Goal: Transaction & Acquisition: Purchase product/service

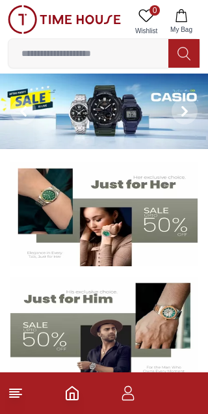
click at [130, 397] on icon "button" at bounding box center [128, 393] width 16 height 16
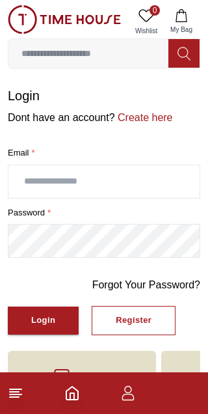
click at [131, 397] on icon "button" at bounding box center [128, 393] width 16 height 16
click at [135, 400] on icon "button" at bounding box center [128, 393] width 16 height 16
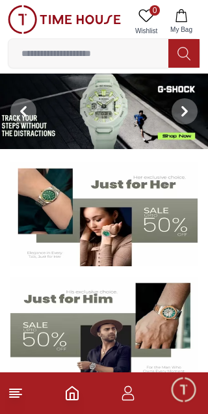
click at [49, 53] on input at bounding box center [88, 53] width 160 height 26
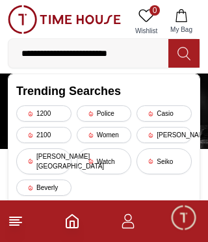
scroll to position [0, 16]
type input "**********"
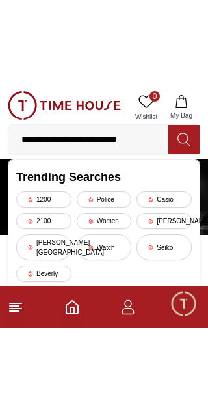
scroll to position [0, 40]
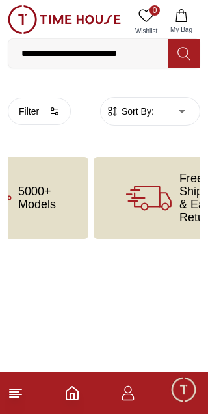
scroll to position [0, 68]
click at [55, 211] on span "5000+ Models" at bounding box center [37, 198] width 38 height 26
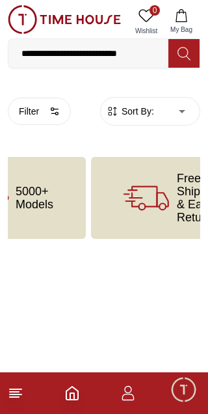
click at [75, 211] on div "5000+ Models" at bounding box center [12, 198] width 148 height 82
click at [77, 205] on div "5000+ Models" at bounding box center [12, 198] width 148 height 82
click at [79, 205] on div "5000+ Models" at bounding box center [12, 198] width 148 height 82
click at [162, 206] on icon at bounding box center [147, 198] width 46 height 46
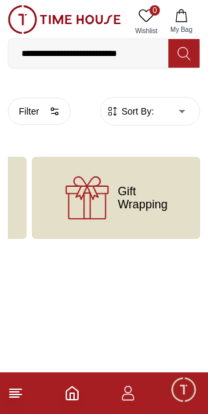
scroll to position [0, 490]
click at [181, 57] on icon at bounding box center [184, 53] width 13 height 15
click at [185, 61] on icon at bounding box center [184, 53] width 13 height 15
click at [191, 62] on button at bounding box center [183, 53] width 31 height 29
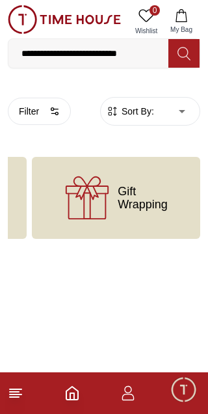
click at [187, 60] on icon at bounding box center [184, 53] width 13 height 15
click at [190, 61] on icon at bounding box center [184, 53] width 13 height 15
click at [186, 61] on icon at bounding box center [184, 53] width 13 height 15
click at [189, 61] on icon at bounding box center [184, 53] width 13 height 15
click at [195, 68] on button at bounding box center [183, 53] width 31 height 29
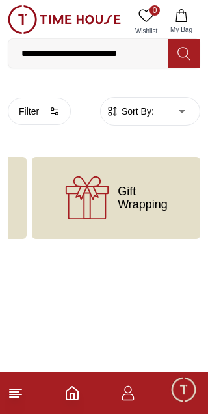
click at [186, 55] on icon at bounding box center [184, 53] width 13 height 15
click at [192, 66] on button at bounding box center [183, 53] width 31 height 29
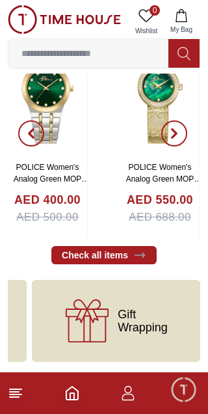
scroll to position [3261, 0]
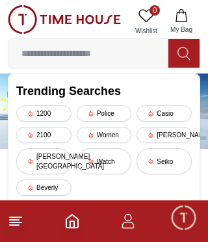
click at [57, 58] on input at bounding box center [88, 53] width 160 height 26
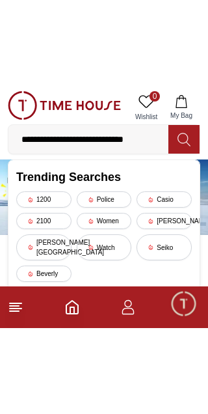
scroll to position [0, 51]
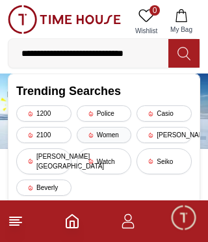
type input "**********"
click at [123, 143] on div "Women" at bounding box center [104, 135] width 55 height 16
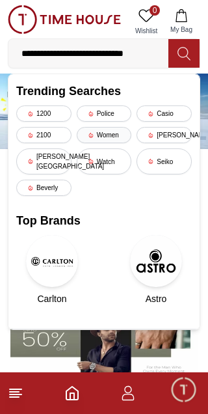
scroll to position [0, 0]
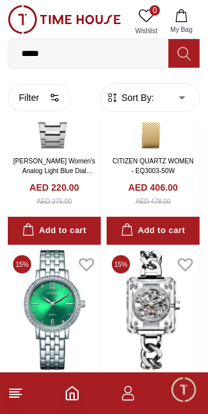
scroll to position [2320, 0]
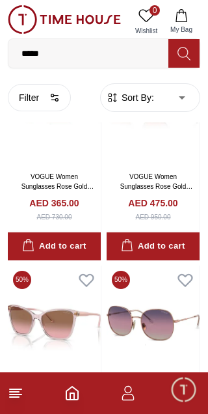
scroll to position [4090, 0]
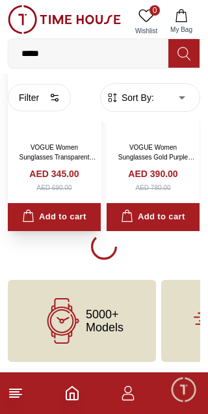
click at [92, 135] on img at bounding box center [54, 75] width 93 height 120
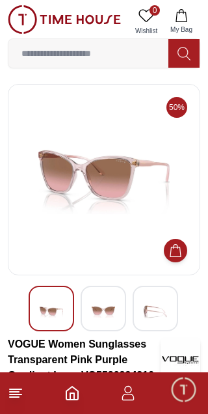
click at [55, 50] on input at bounding box center [88, 53] width 160 height 26
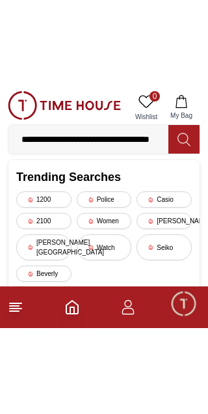
scroll to position [0, 107]
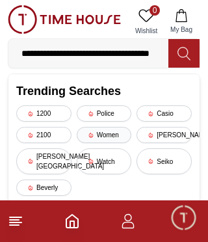
type input "**********"
click at [116, 143] on div "Women" at bounding box center [104, 135] width 55 height 16
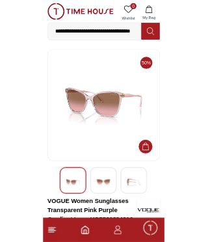
scroll to position [0, 0]
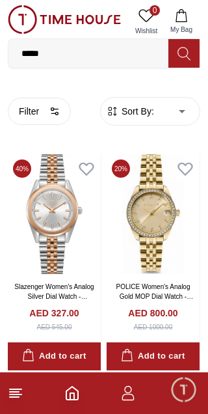
click at [181, 68] on button at bounding box center [183, 53] width 31 height 29
click at [97, 61] on input "*****" at bounding box center [88, 53] width 160 height 26
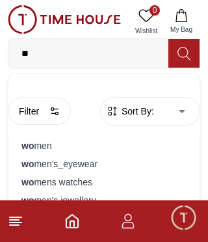
type input "*"
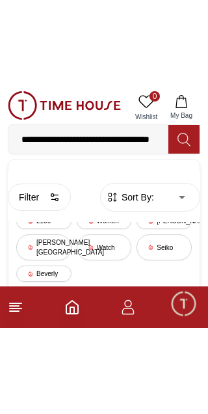
scroll to position [0, 107]
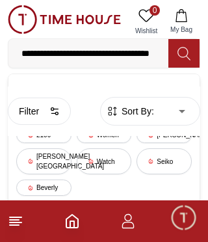
type input "**********"
click at [190, 55] on icon at bounding box center [184, 53] width 13 height 15
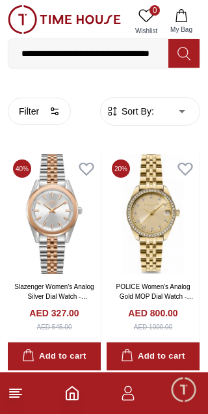
scroll to position [0, 0]
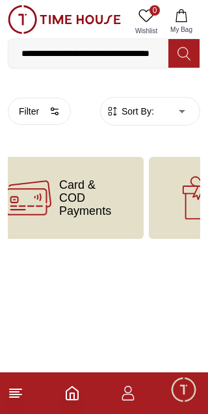
scroll to position [0, 428]
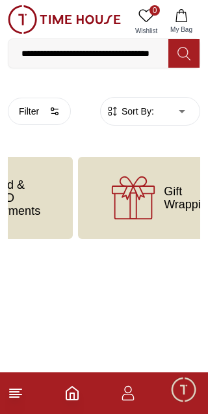
click at [40, 217] on span "Card & COD Payments" at bounding box center [14, 197] width 52 height 39
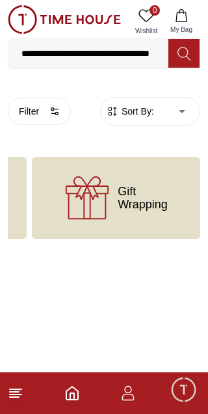
scroll to position [0, 566]
click at [177, 98] on body "**********" at bounding box center [104, 119] width 208 height 239
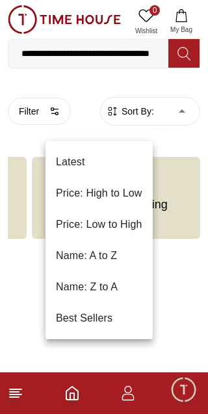
click at [185, 116] on div at bounding box center [104, 207] width 208 height 414
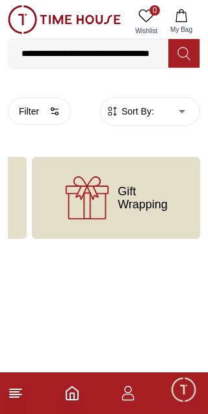
click at [187, 124] on body "**********" at bounding box center [104, 119] width 208 height 239
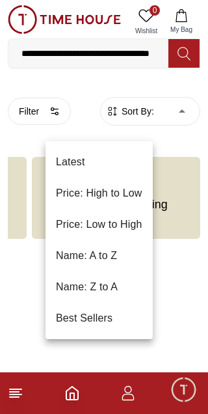
click at [62, 114] on div at bounding box center [104, 207] width 208 height 414
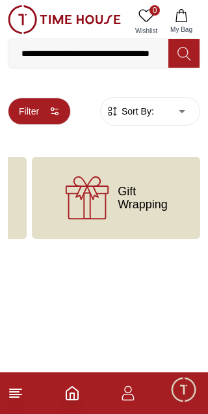
click at [71, 125] on button "Filter" at bounding box center [39, 111] width 63 height 27
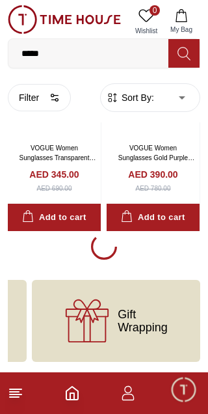
scroll to position [2335, 0]
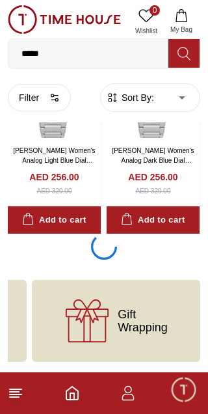
scroll to position [2447, 0]
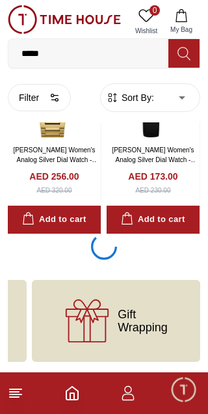
scroll to position [4969, 0]
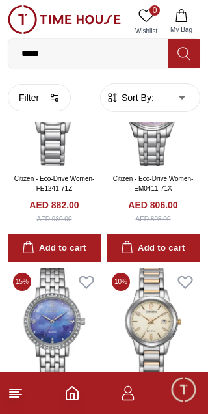
scroll to position [4971, 0]
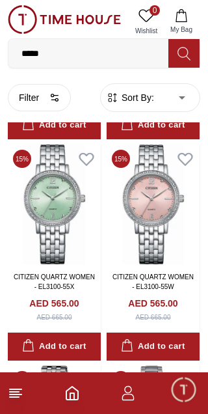
scroll to position [5755, 0]
